Goal: Navigation & Orientation: Understand site structure

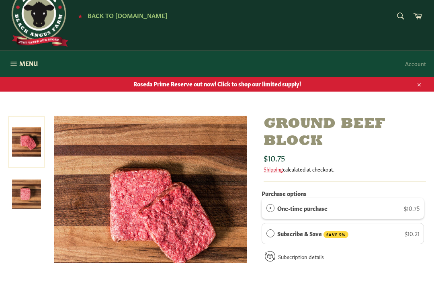
scroll to position [22, 0]
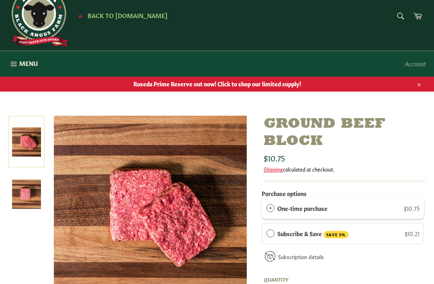
click at [35, 25] on img at bounding box center [38, 16] width 60 height 60
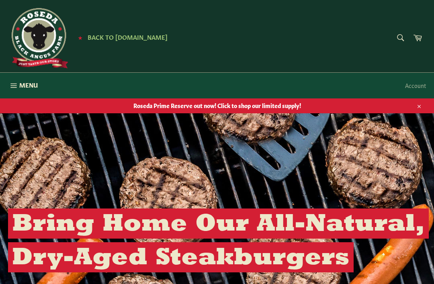
click at [20, 86] on span "Menu" at bounding box center [28, 85] width 18 height 8
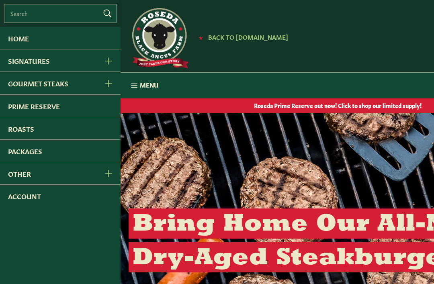
click at [11, 174] on link "Other" at bounding box center [47, 173] width 95 height 22
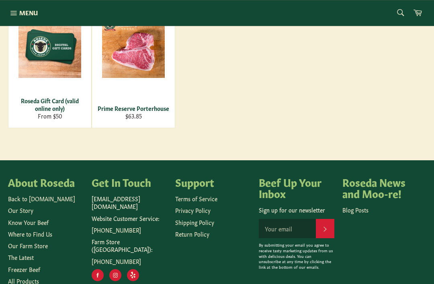
scroll to position [204, 0]
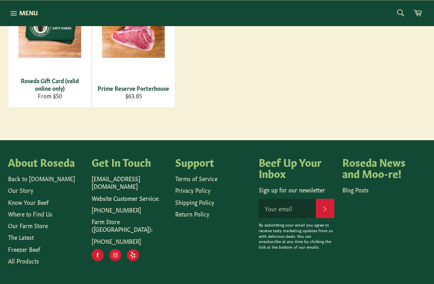
click at [20, 246] on link "Freezer Beef" at bounding box center [24, 249] width 32 height 8
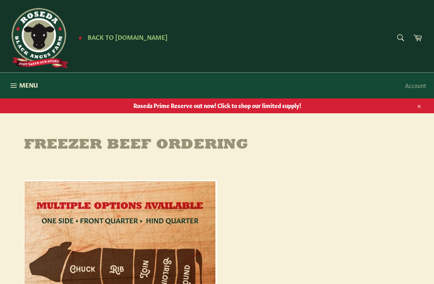
click at [26, 85] on span "Menu" at bounding box center [28, 85] width 18 height 8
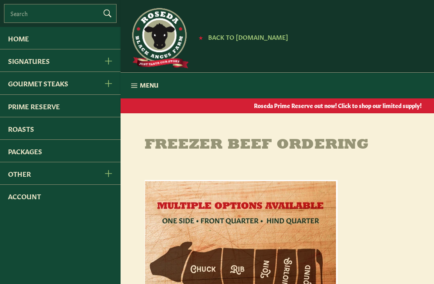
click at [50, 85] on link "Gourmet Steaks" at bounding box center [47, 83] width 95 height 22
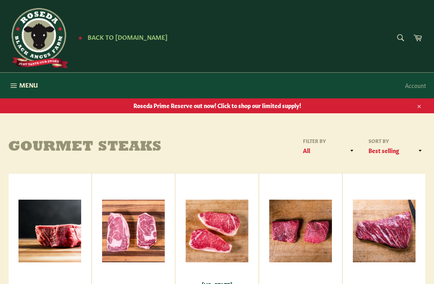
click at [20, 86] on span "Menu" at bounding box center [28, 85] width 18 height 8
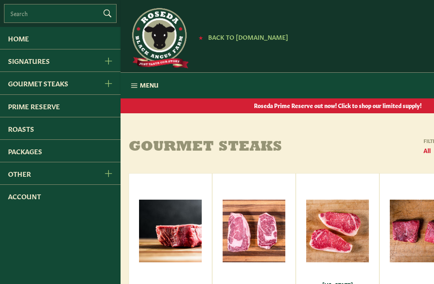
click at [15, 41] on link "Home" at bounding box center [60, 38] width 120 height 22
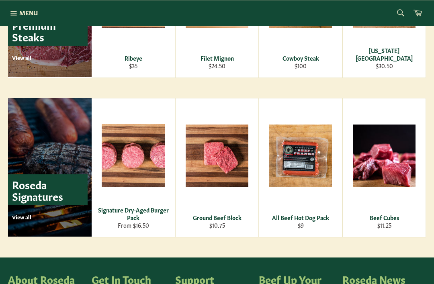
scroll to position [1030, 0]
